Goal: Transaction & Acquisition: Purchase product/service

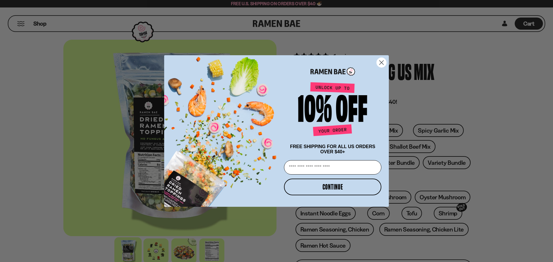
click at [381, 62] on circle "Close dialog" at bounding box center [382, 63] width 10 height 10
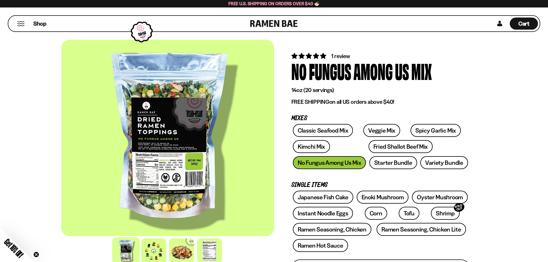
scroll to position [58, 0]
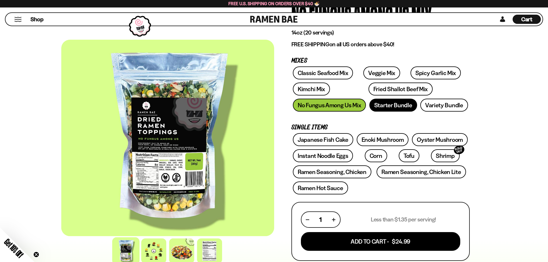
click at [385, 108] on link "Starter Bundle" at bounding box center [394, 105] width 48 height 13
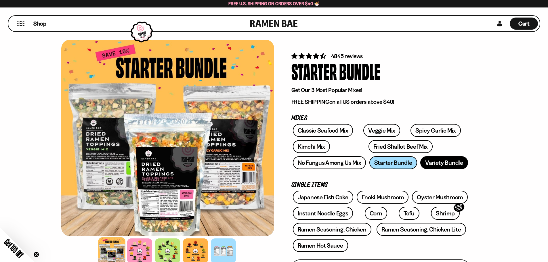
click at [441, 164] on link "Variety Bundle" at bounding box center [445, 162] width 48 height 13
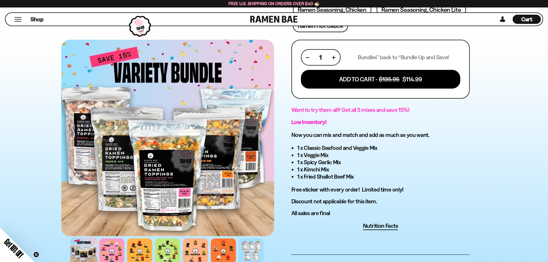
scroll to position [230, 0]
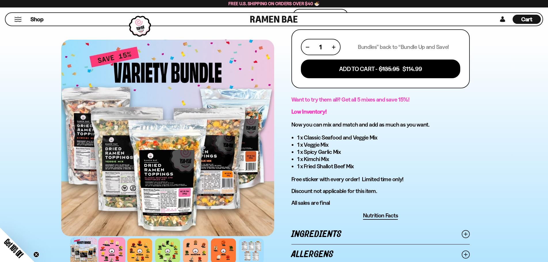
click at [109, 251] on div at bounding box center [111, 251] width 27 height 27
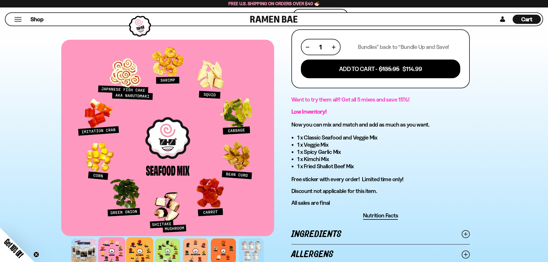
click at [143, 259] on div at bounding box center [139, 251] width 27 height 27
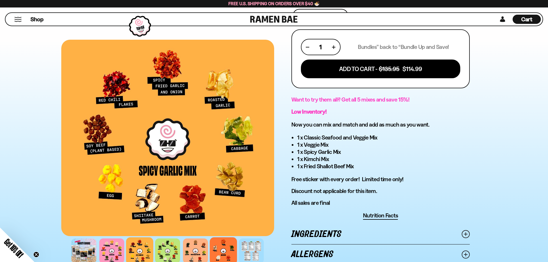
click at [219, 254] on div at bounding box center [223, 251] width 27 height 27
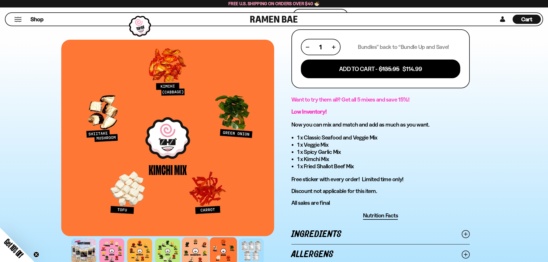
click at [192, 256] on div at bounding box center [195, 251] width 27 height 27
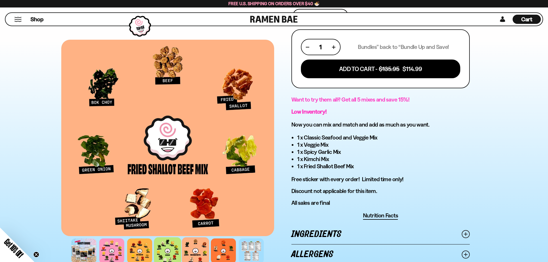
click at [168, 248] on div at bounding box center [167, 251] width 27 height 27
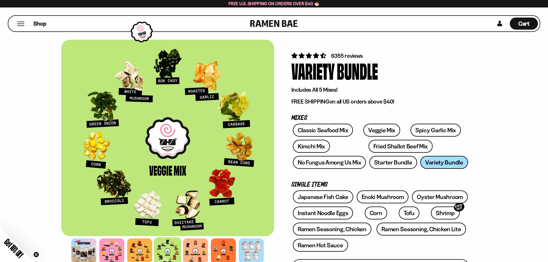
scroll to position [0, 0]
click at [324, 132] on link "Classic Seafood Mix" at bounding box center [323, 130] width 60 height 13
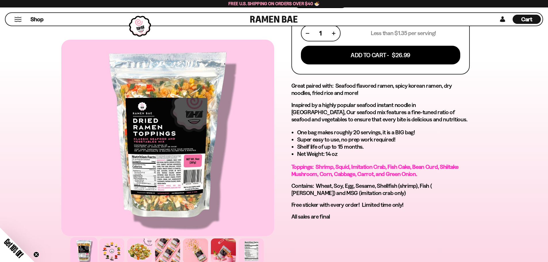
scroll to position [259, 0]
